Goal: Task Accomplishment & Management: Manage account settings

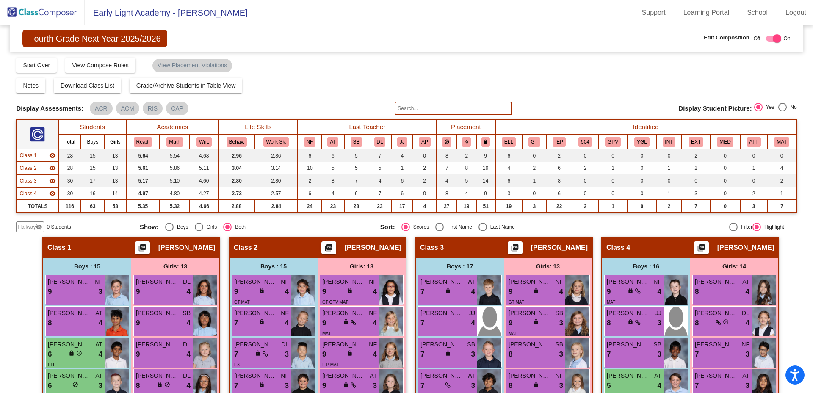
click at [55, 11] on img at bounding box center [42, 12] width 85 height 25
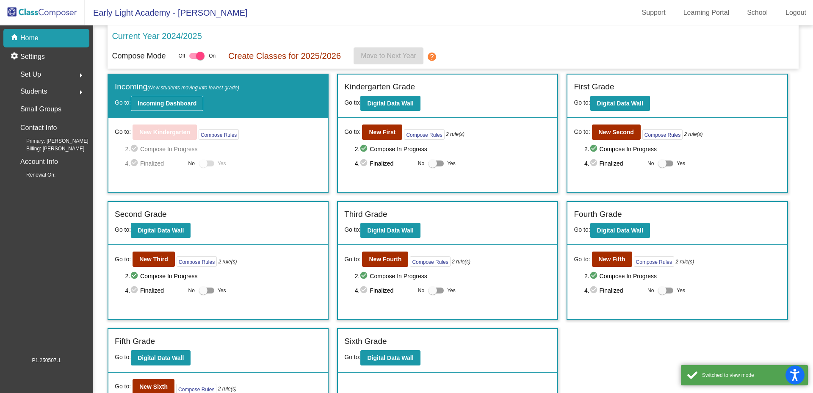
click at [179, 103] on b "Incoming Dashboard" at bounding box center [167, 103] width 59 height 7
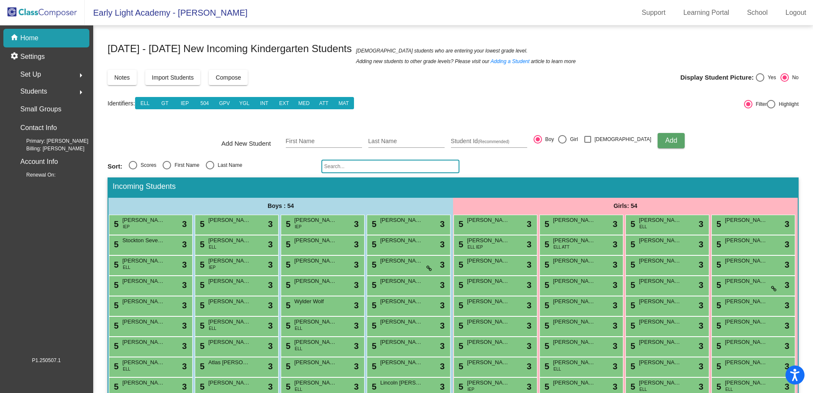
click at [377, 166] on input "text" at bounding box center [390, 167] width 138 height 14
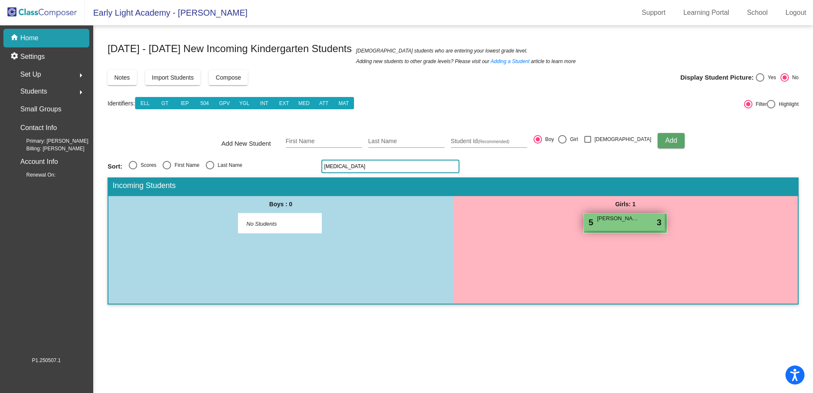
type input "[MEDICAL_DATA]"
click at [631, 224] on div "5 [PERSON_NAME] lock do_not_disturb_alt 3" at bounding box center [624, 221] width 81 height 17
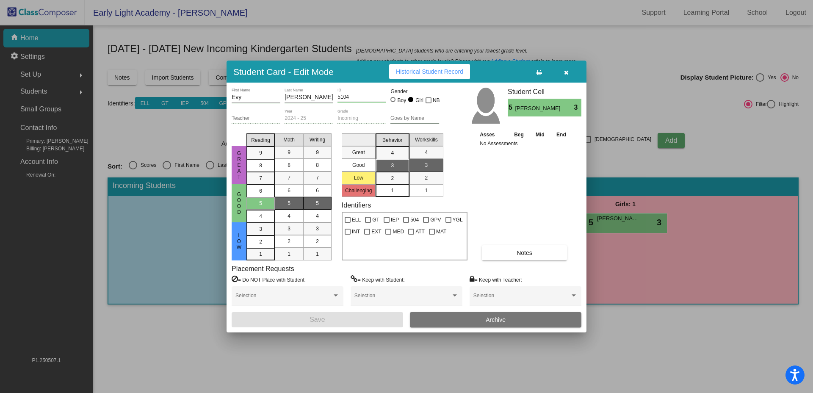
click at [446, 323] on button "Archive" at bounding box center [496, 319] width 172 height 15
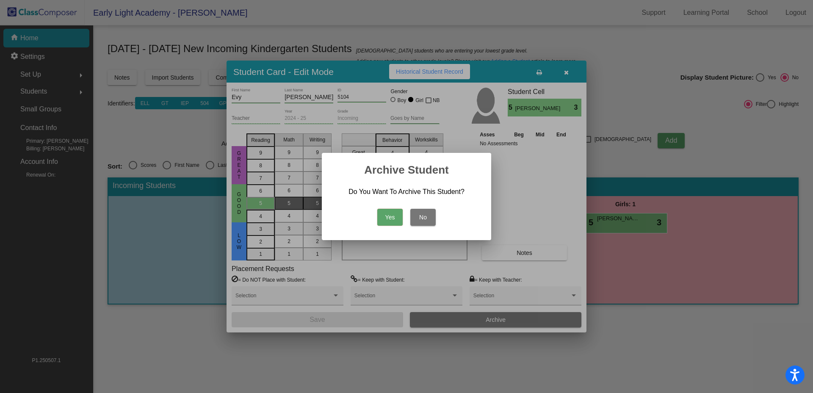
click at [389, 218] on button "Yes" at bounding box center [389, 217] width 25 height 17
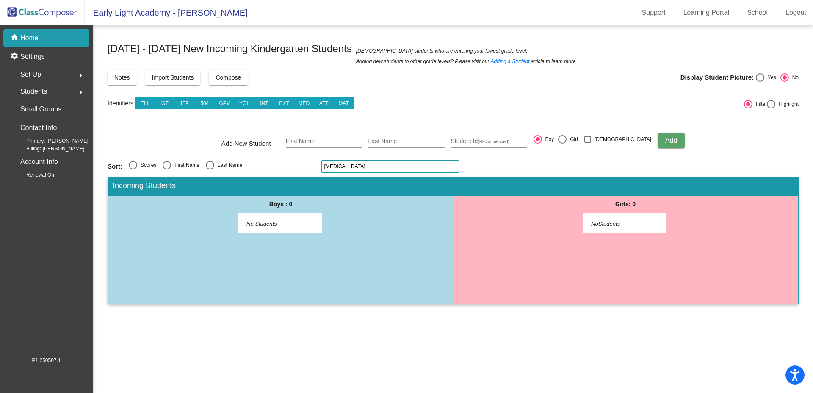
click at [59, 14] on img at bounding box center [42, 12] width 85 height 25
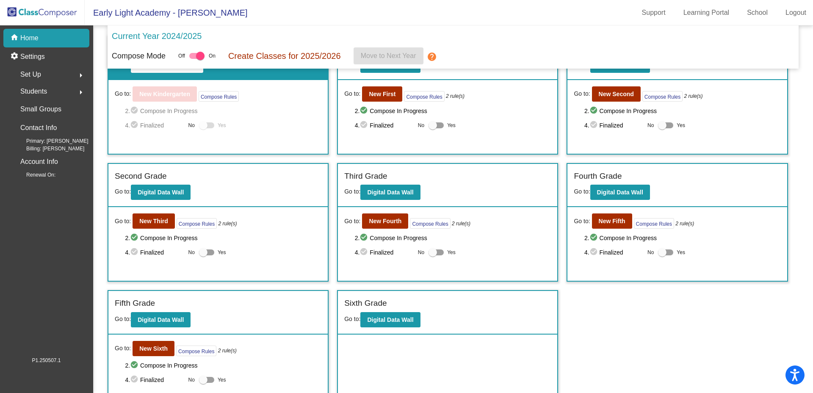
scroll to position [47, 0]
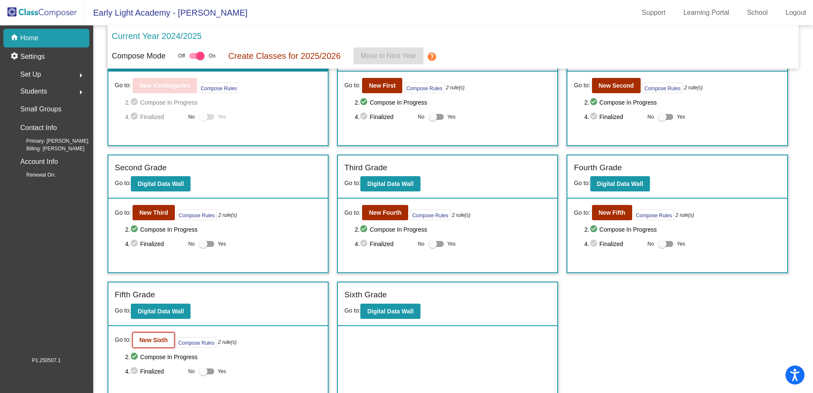
click at [161, 340] on b "New Sixth" at bounding box center [153, 340] width 28 height 7
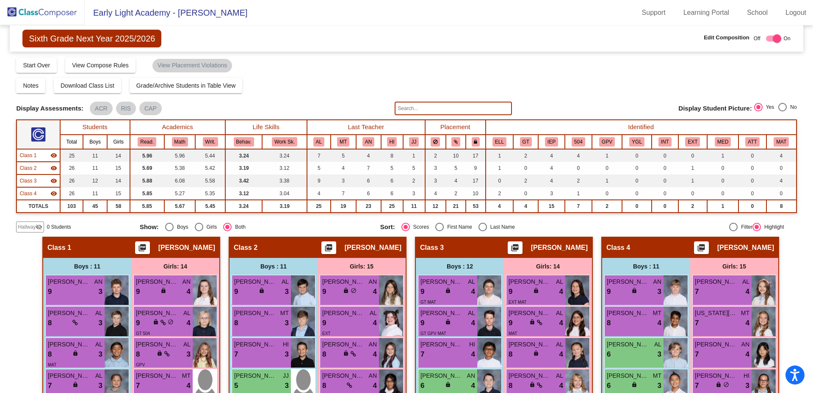
click at [405, 111] on input "text" at bounding box center [453, 109] width 117 height 14
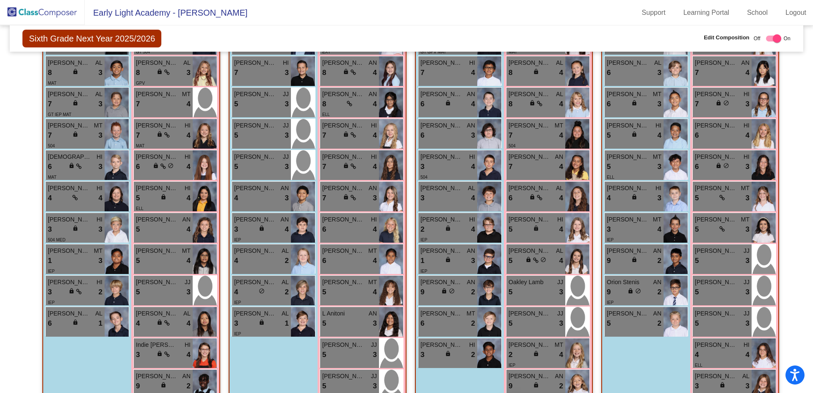
scroll to position [365, 0]
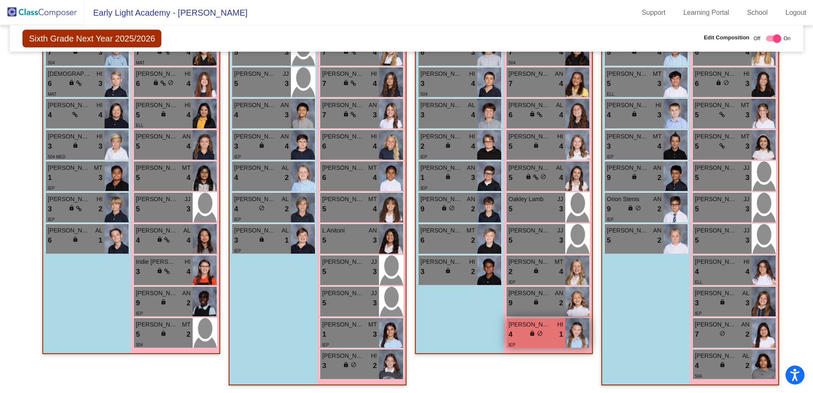
click at [525, 326] on span "[PERSON_NAME]" at bounding box center [530, 324] width 42 height 9
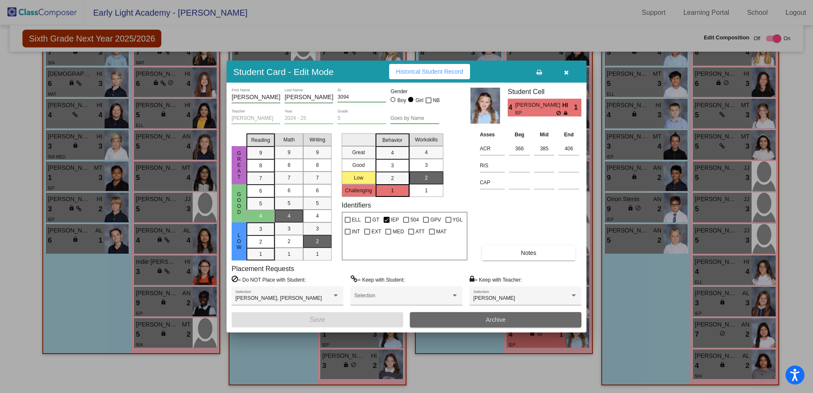
click at [523, 316] on button "Archive" at bounding box center [496, 319] width 172 height 15
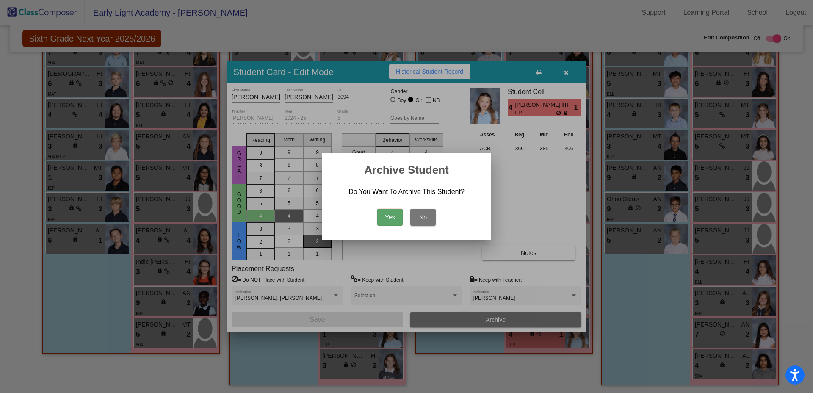
click at [393, 220] on button "Yes" at bounding box center [389, 217] width 25 height 17
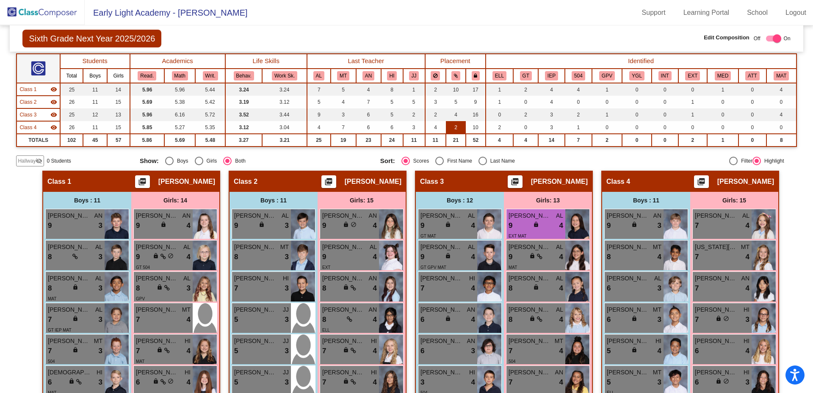
scroll to position [0, 0]
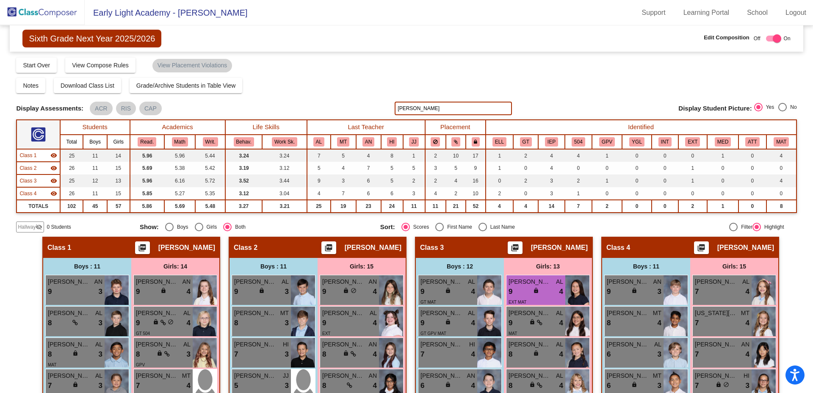
drag, startPoint x: 450, startPoint y: 106, endPoint x: 379, endPoint y: 109, distance: 70.8
click at [379, 110] on div "Display Scores for Years: [DATE] - [DATE] [DATE] - [DATE] Display Assessments: …" at bounding box center [406, 109] width 780 height 14
type input "camp"
click at [61, 14] on img at bounding box center [42, 12] width 85 height 25
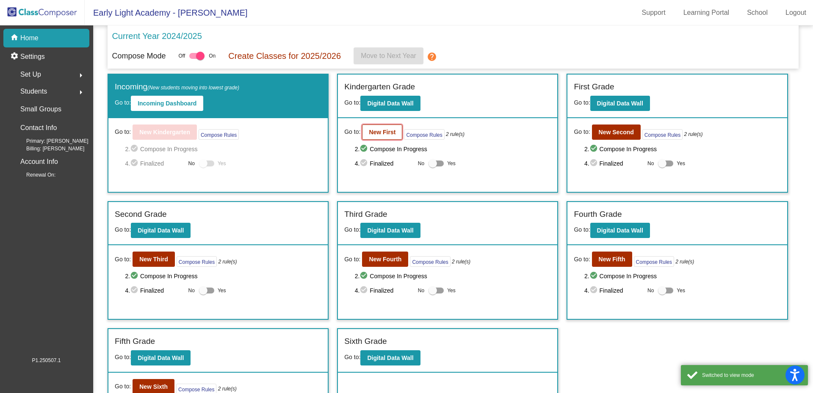
click at [387, 133] on b "New First" at bounding box center [382, 132] width 27 height 7
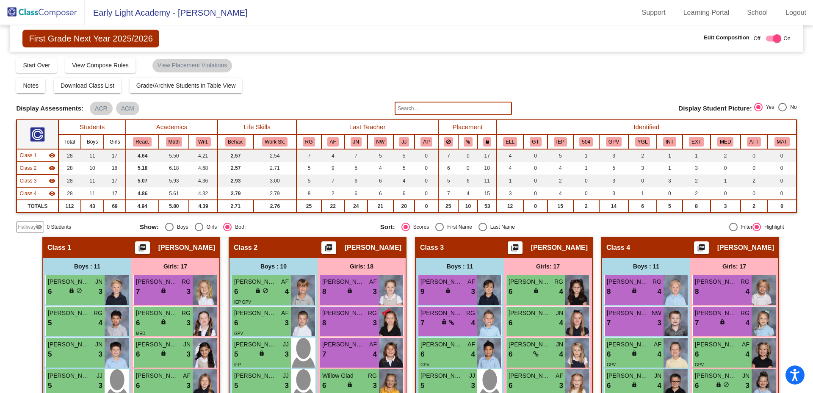
click at [408, 111] on input "text" at bounding box center [453, 109] width 117 height 14
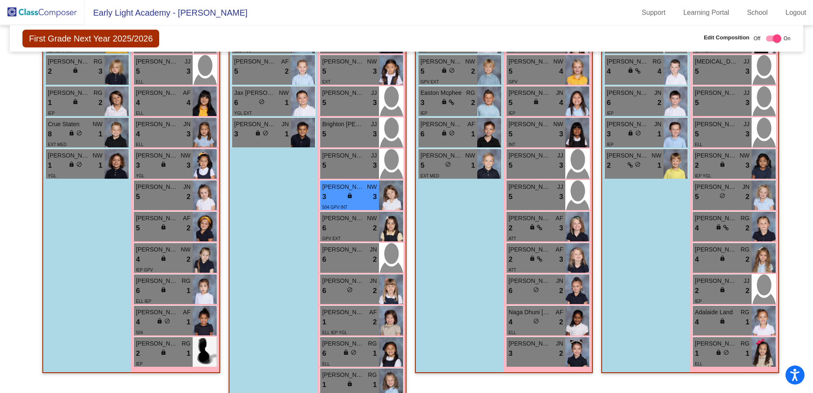
scroll to position [459, 0]
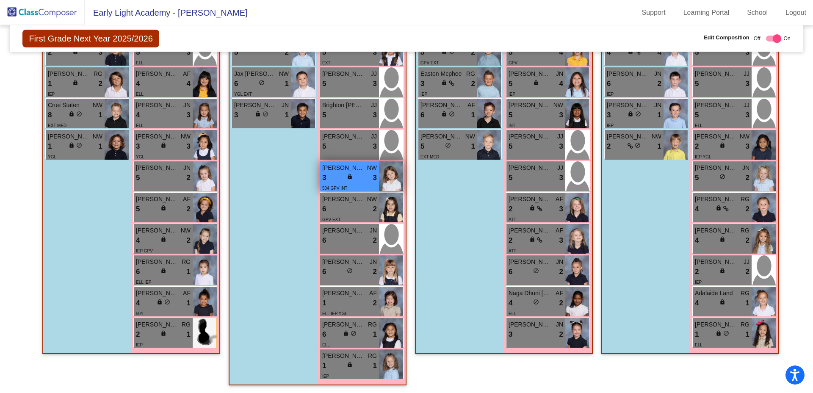
type input "[PERSON_NAME]"
click at [340, 172] on div "3 lock do_not_disturb_alt 3" at bounding box center [349, 177] width 55 height 11
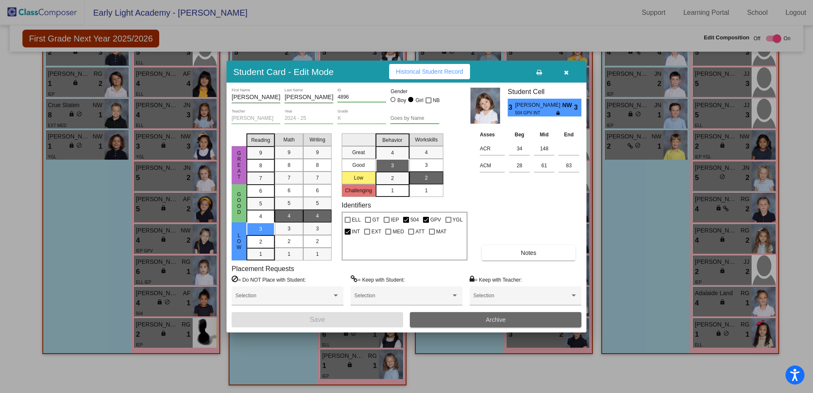
click at [450, 320] on button "Archive" at bounding box center [496, 319] width 172 height 15
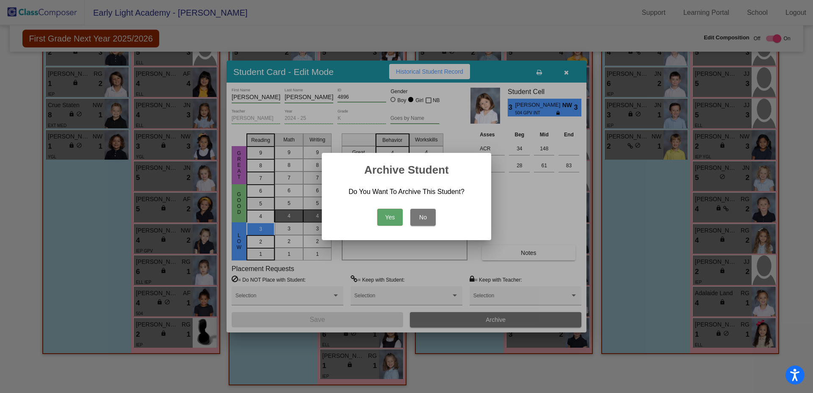
click at [388, 216] on button "Yes" at bounding box center [389, 217] width 25 height 17
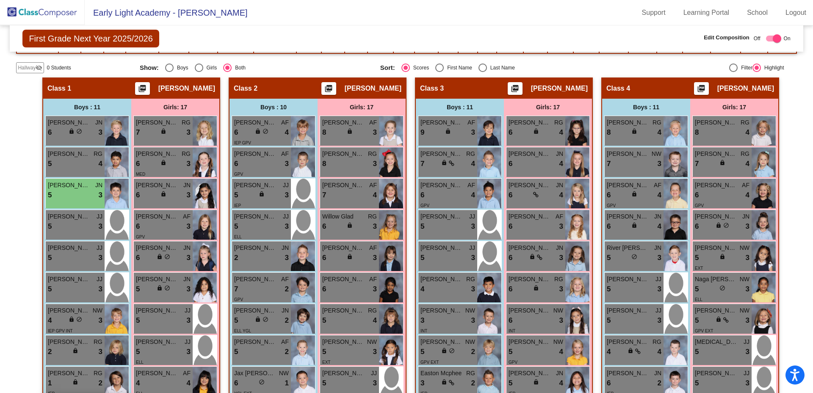
scroll to position [0, 0]
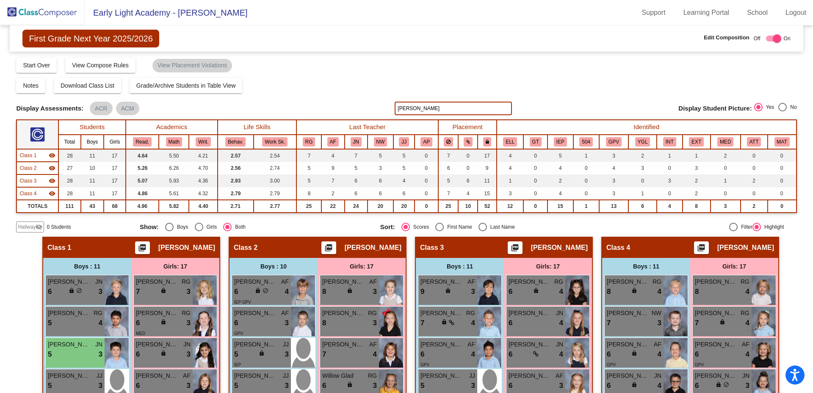
click at [64, 13] on img at bounding box center [42, 12] width 85 height 25
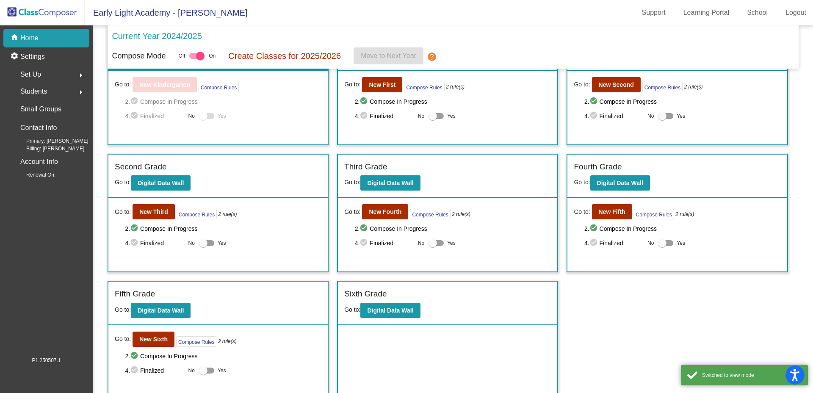
scroll to position [53, 0]
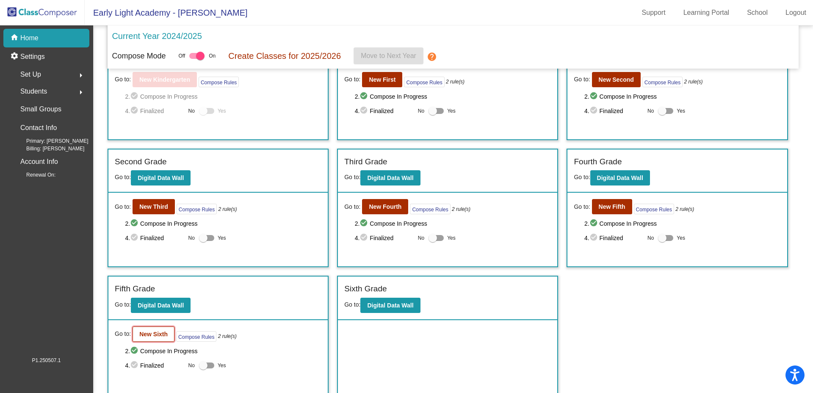
click at [162, 327] on button "New Sixth" at bounding box center [154, 334] width 42 height 15
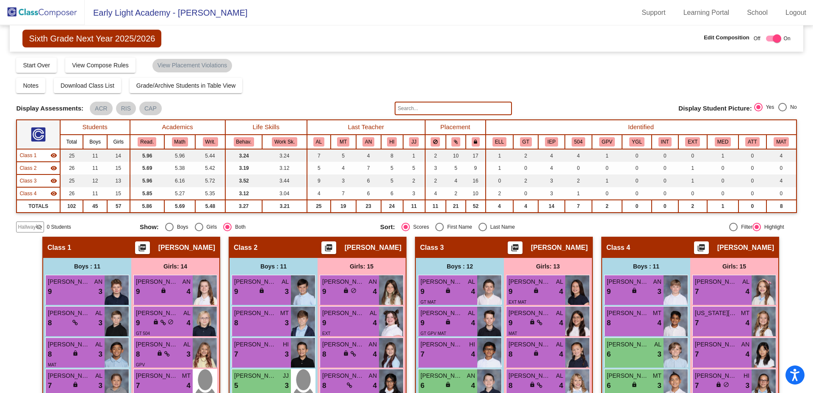
click at [410, 108] on input "text" at bounding box center [453, 109] width 117 height 14
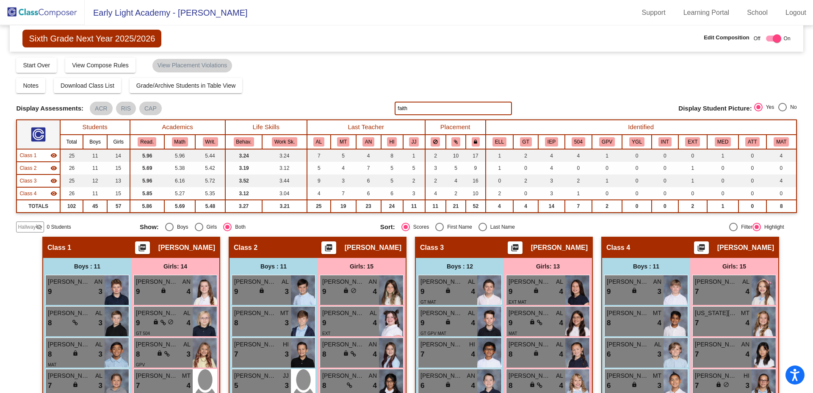
type input "faith"
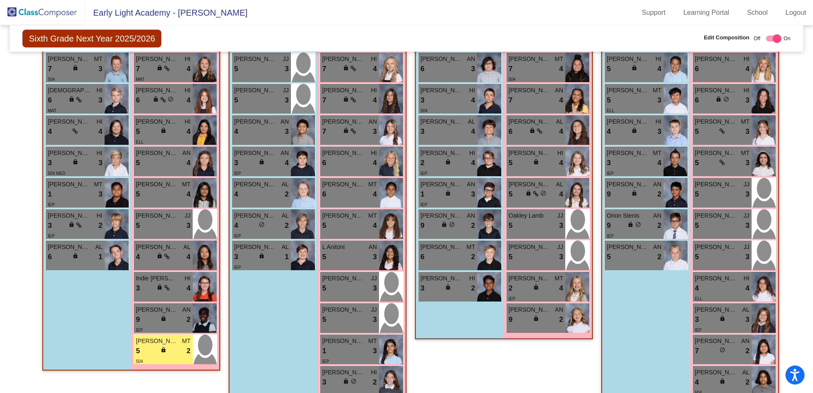
scroll to position [365, 0]
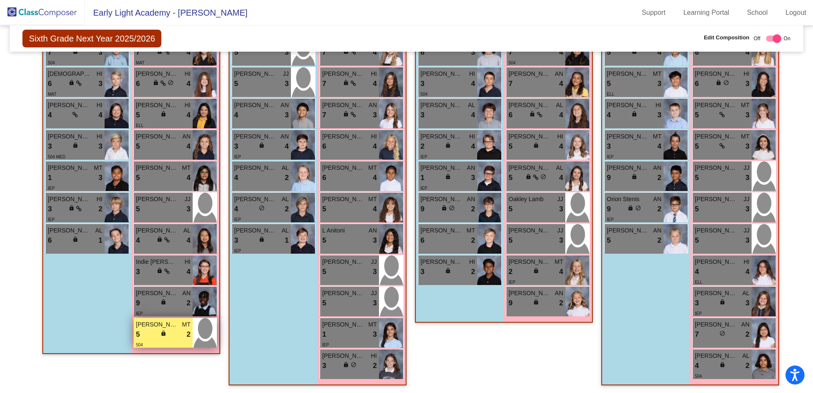
click at [187, 331] on span "2" at bounding box center [189, 334] width 4 height 11
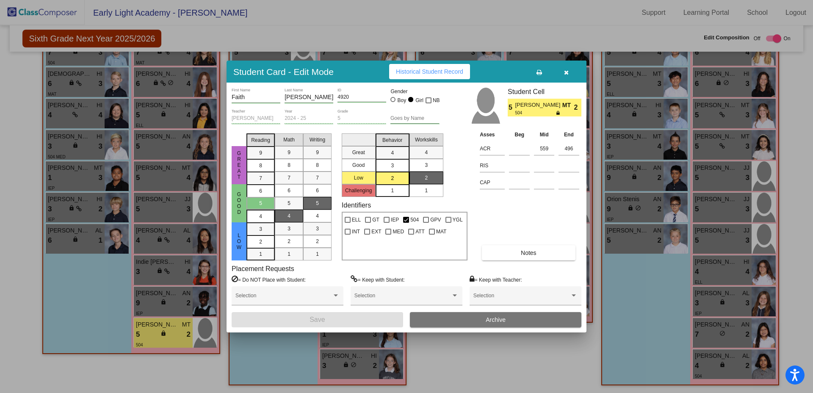
click at [443, 316] on button "Archive" at bounding box center [496, 319] width 172 height 15
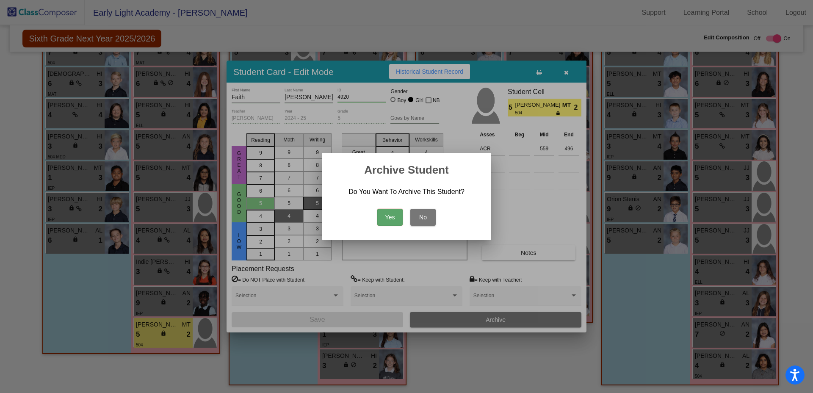
click at [388, 213] on button "Yes" at bounding box center [389, 217] width 25 height 17
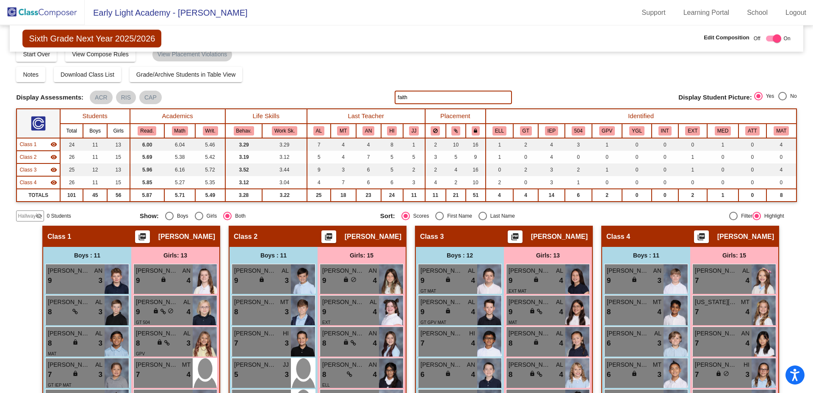
scroll to position [0, 0]
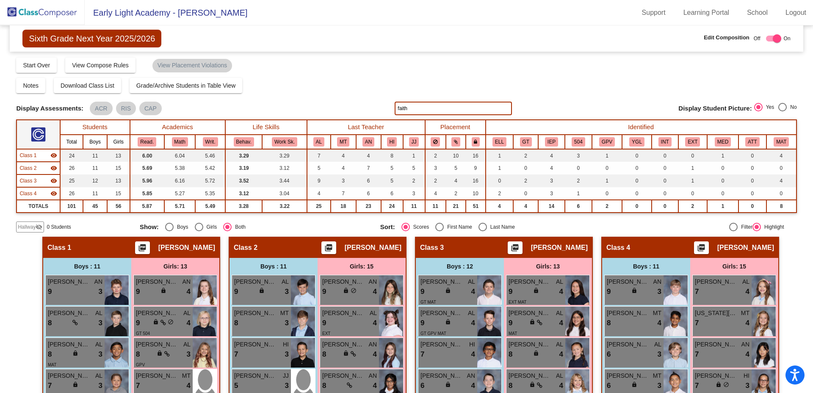
drag, startPoint x: 412, startPoint y: 106, endPoint x: 360, endPoint y: 107, distance: 52.9
click at [361, 107] on div "Display Scores for Years: [DATE] - [DATE] [DATE] - [DATE] Display Assessments: …" at bounding box center [406, 109] width 780 height 14
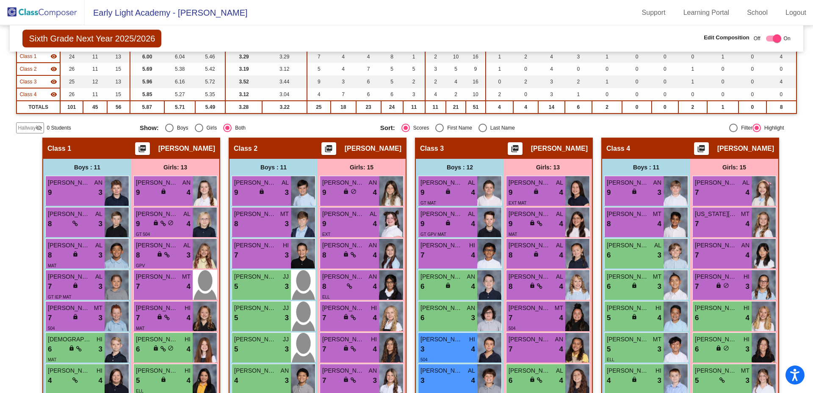
scroll to position [100, 0]
